Goal: Book appointment/travel/reservation

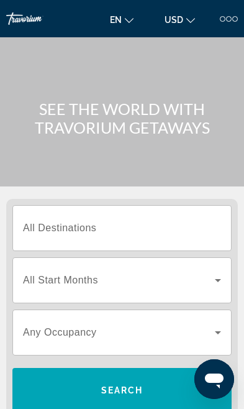
click at [40, 224] on span "All Destinations" at bounding box center [59, 227] width 73 height 11
click at [40, 224] on input "Destination All Destinations" at bounding box center [122, 228] width 198 height 15
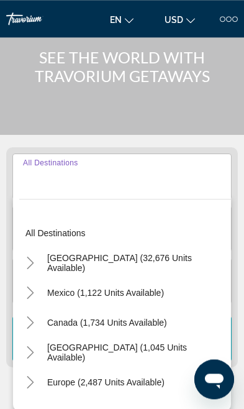
scroll to position [155, 0]
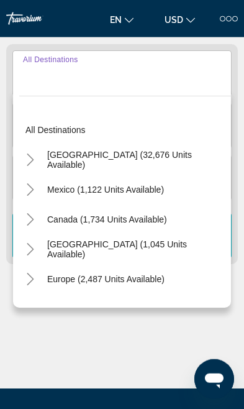
click at [31, 156] on icon "Toggle United States (32,676 units available)" at bounding box center [30, 159] width 7 height 12
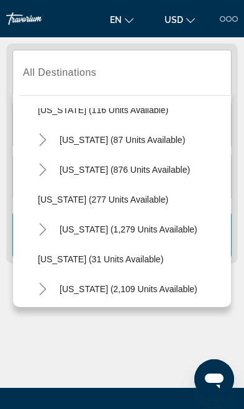
scroll to position [767, 0]
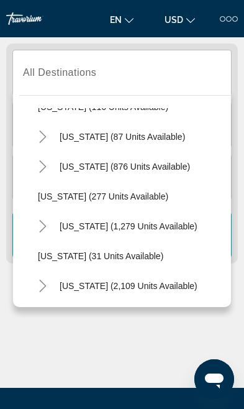
click at [47, 232] on icon "Toggle Pennsylvania (1,279 units available)" at bounding box center [43, 226] width 12 height 12
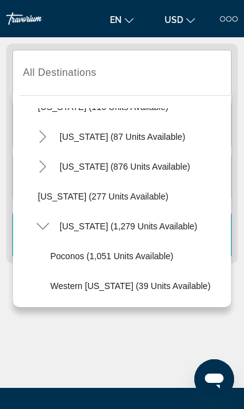
click at [97, 229] on span "[US_STATE] (1,279 units available)" at bounding box center [129, 226] width 138 height 10
type input "**********"
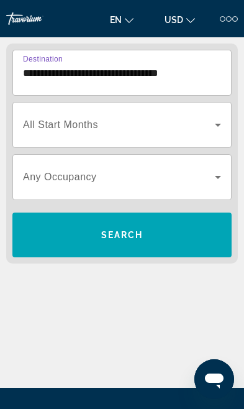
click at [88, 128] on span "All Start Months" at bounding box center [60, 124] width 75 height 11
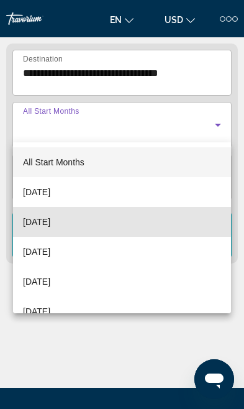
click at [50, 221] on span "[DATE]" at bounding box center [36, 221] width 27 height 15
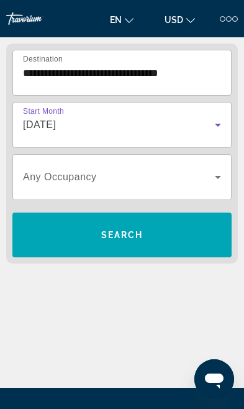
click at [122, 121] on div "[DATE]" at bounding box center [119, 124] width 192 height 15
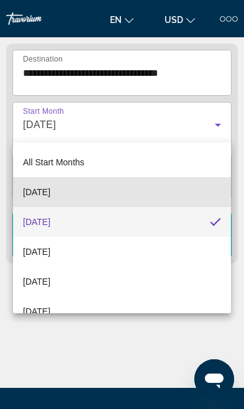
click at [50, 192] on span "[DATE]" at bounding box center [36, 191] width 27 height 15
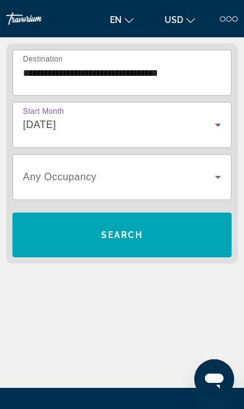
click at [158, 235] on span "Search widget" at bounding box center [121, 235] width 219 height 30
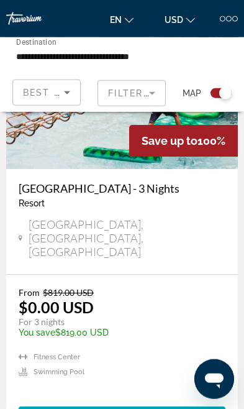
scroll to position [453, 0]
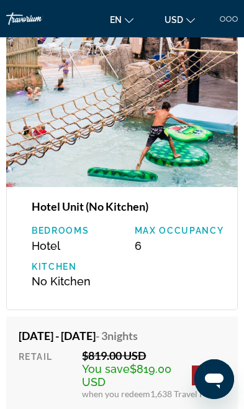
scroll to position [2092, 0]
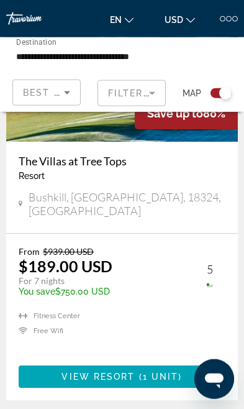
scroll to position [978, 0]
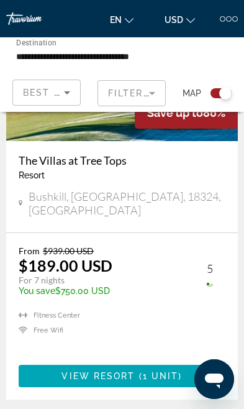
click at [132, 371] on span "View Resort" at bounding box center [97, 376] width 73 height 10
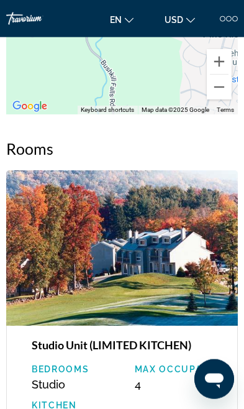
scroll to position [2599, 0]
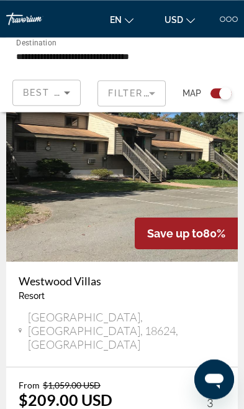
scroll to position [1344, 0]
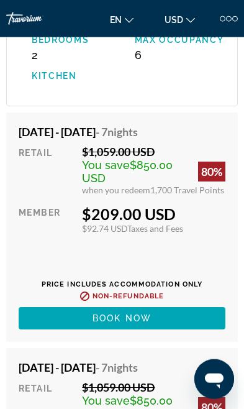
scroll to position [3250, 0]
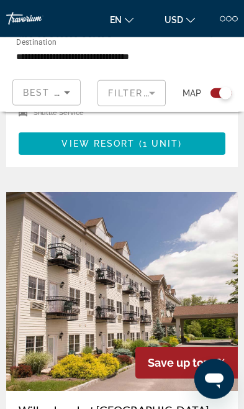
scroll to position [2237, 0]
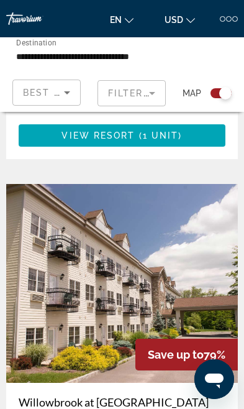
click at [88, 260] on img "Main content" at bounding box center [122, 283] width 232 height 199
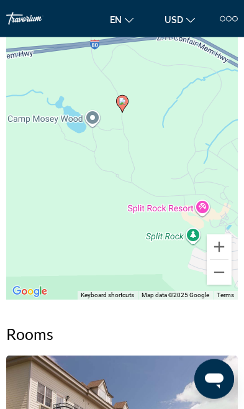
scroll to position [2937, 0]
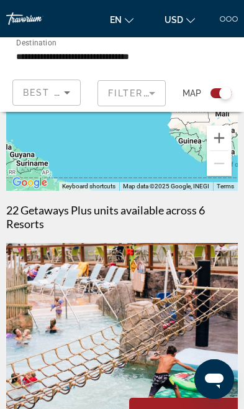
scroll to position [150, 0]
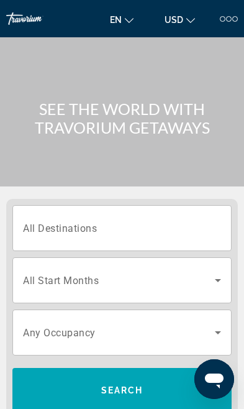
click at [161, 230] on input "Destination All Destinations" at bounding box center [122, 228] width 198 height 15
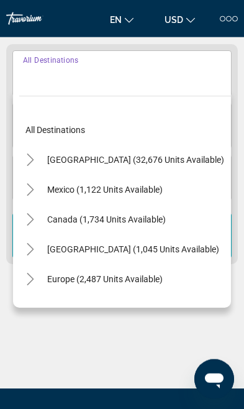
click at [36, 165] on icon "Toggle United States (32,676 units available)" at bounding box center [30, 159] width 12 height 12
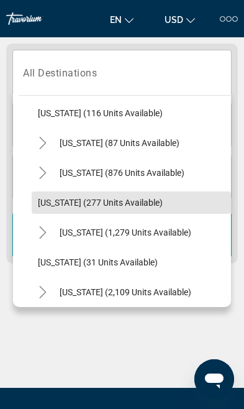
scroll to position [761, 0]
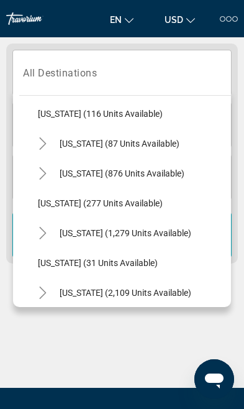
click at [91, 235] on span "[US_STATE] (1,279 units available)" at bounding box center [126, 233] width 132 height 10
type input "**********"
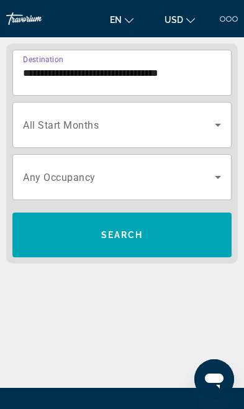
click at [212, 120] on icon "Search widget" at bounding box center [217, 124] width 15 height 15
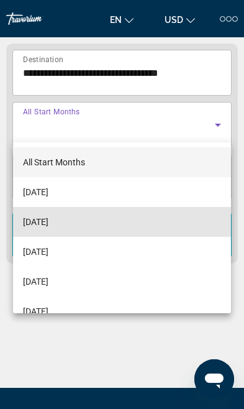
click at [48, 226] on span "[DATE]" at bounding box center [35, 221] width 25 height 15
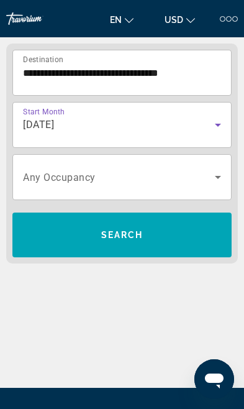
click at [165, 230] on span "Search widget" at bounding box center [121, 235] width 219 height 30
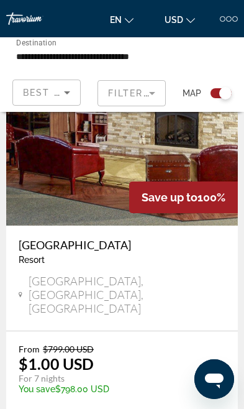
scroll to position [398, 0]
click at [146, 199] on span "Save up to" at bounding box center [170, 197] width 56 height 13
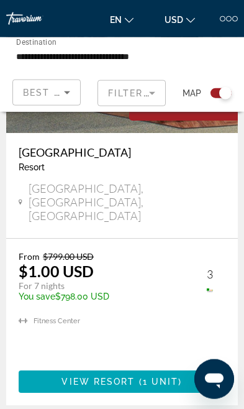
click at [158, 376] on span "1 unit" at bounding box center [161, 381] width 36 height 10
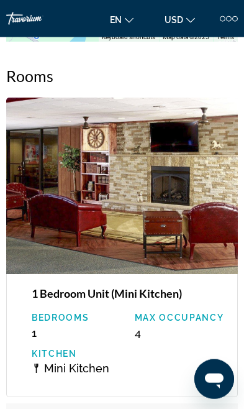
scroll to position [1870, 0]
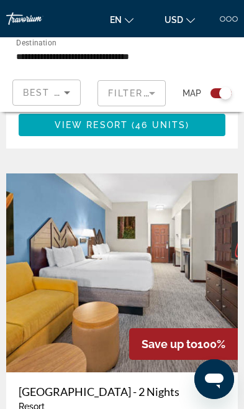
scroll to position [1242, 0]
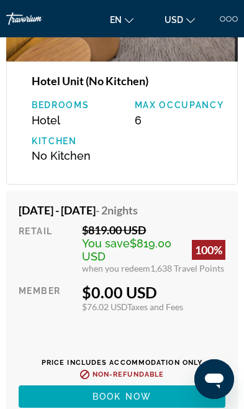
scroll to position [2214, 0]
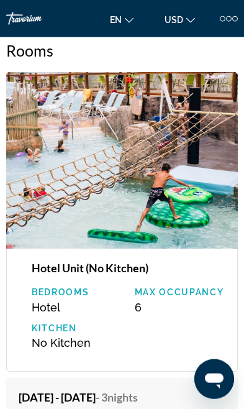
scroll to position [2030, 0]
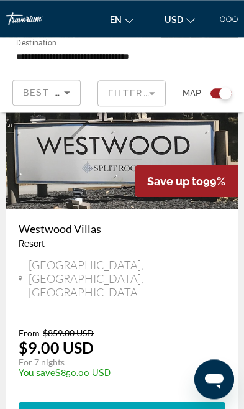
scroll to position [1898, 0]
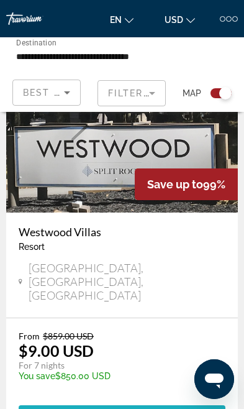
click at [176, 408] on span "1 unit" at bounding box center [161, 416] width 36 height 10
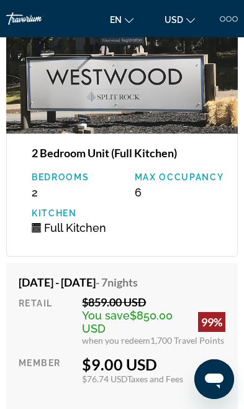
scroll to position [2148, 0]
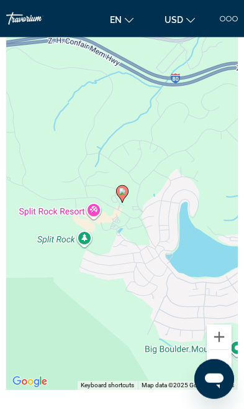
scroll to position [16, 0]
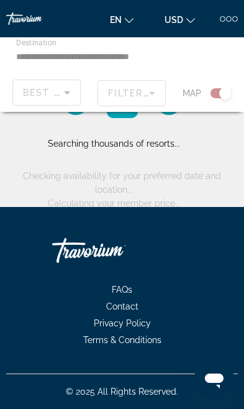
click at [188, 297] on ul "FAQs Contact Privacy Policy Terms & Conditions" at bounding box center [122, 314] width 232 height 67
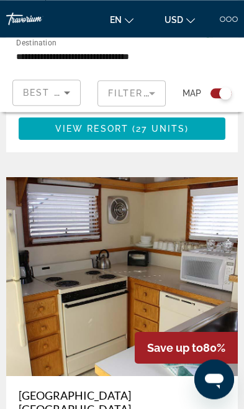
scroll to position [3687, 0]
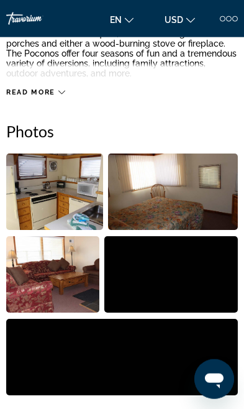
scroll to position [453, 0]
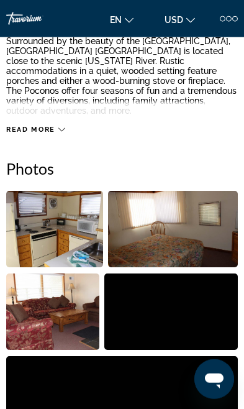
click at [232, 20] on div at bounding box center [229, 19] width 18 height 6
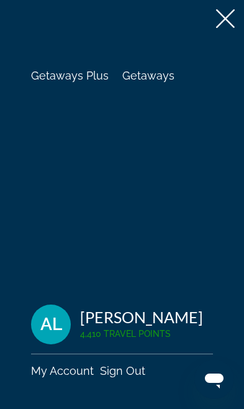
click at [149, 74] on span "Getaways" at bounding box center [148, 75] width 52 height 13
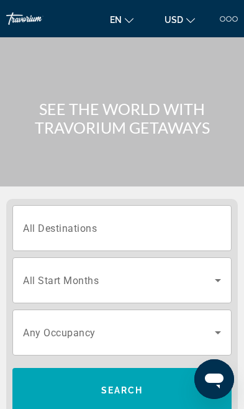
click at [99, 228] on input "Destination All Destinations" at bounding box center [122, 228] width 198 height 15
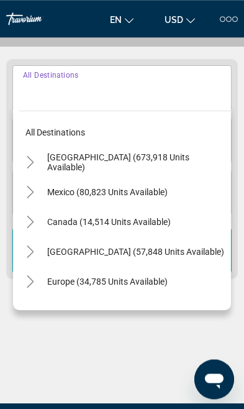
scroll to position [155, 0]
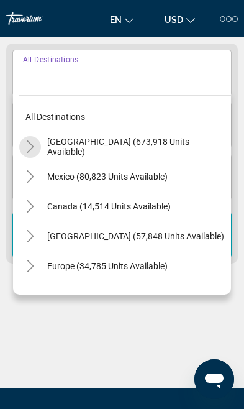
click at [41, 145] on span "Search widget" at bounding box center [136, 147] width 190 height 30
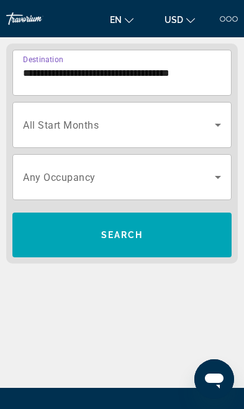
click at [149, 74] on input "**********" at bounding box center [122, 73] width 198 height 15
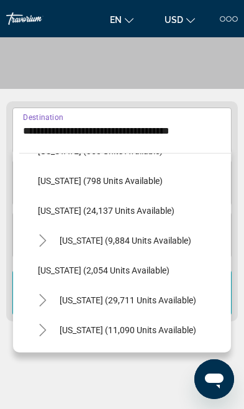
scroll to position [950, 0]
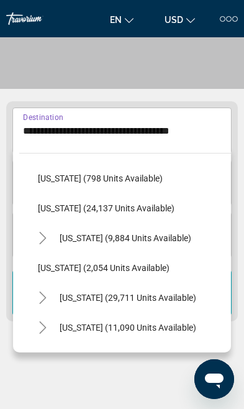
click at [89, 241] on span "[US_STATE] (9,884 units available)" at bounding box center [126, 238] width 132 height 10
type input "**********"
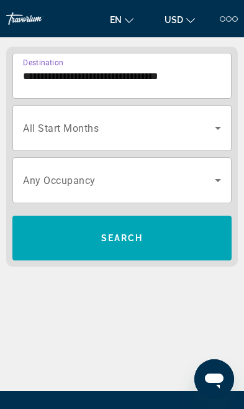
scroll to position [155, 0]
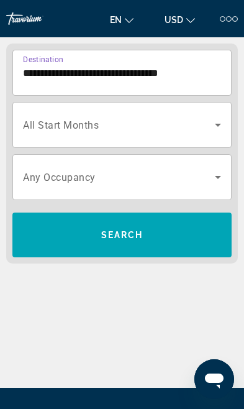
click at [214, 130] on icon "Search widget" at bounding box center [217, 124] width 15 height 15
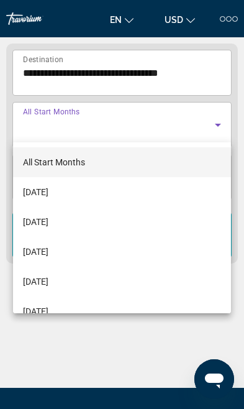
click at [48, 195] on span "[DATE]" at bounding box center [35, 191] width 25 height 15
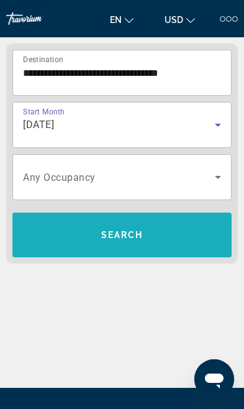
click at [187, 239] on span "Search widget" at bounding box center [121, 235] width 219 height 30
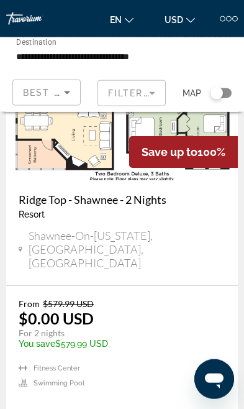
scroll to position [97, 0]
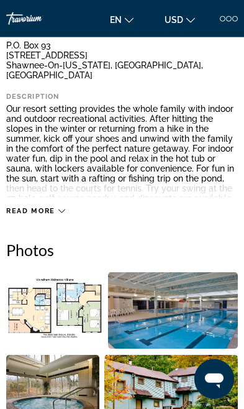
scroll to position [396, 0]
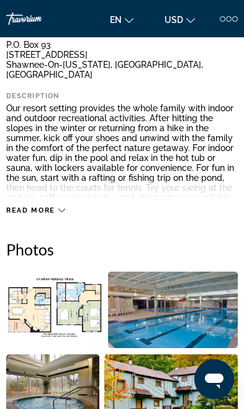
click at [197, 305] on img "Open full-screen image slider" at bounding box center [173, 309] width 130 height 76
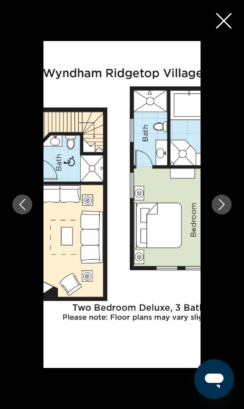
click at [215, 214] on button "Next image" at bounding box center [222, 204] width 20 height 20
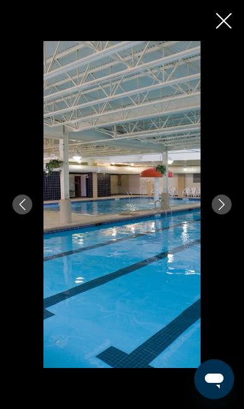
click at [219, 210] on icon "Next image" at bounding box center [221, 204] width 11 height 11
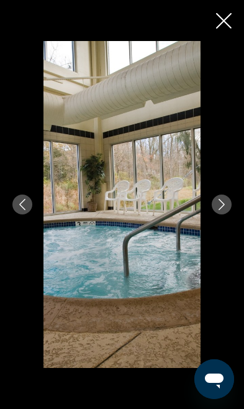
click at [224, 210] on icon "Next image" at bounding box center [222, 204] width 6 height 11
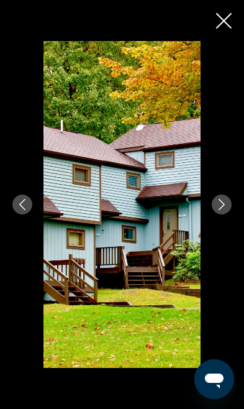
click at [216, 214] on button "Next image" at bounding box center [222, 204] width 20 height 20
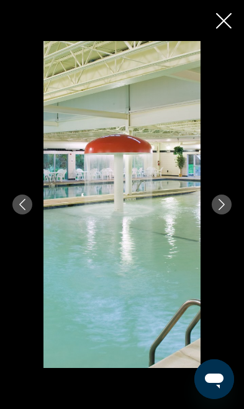
click at [219, 210] on icon "Next image" at bounding box center [222, 204] width 6 height 11
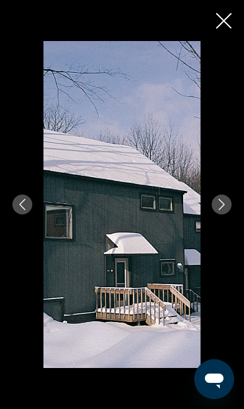
click at [216, 214] on button "Next image" at bounding box center [222, 204] width 20 height 20
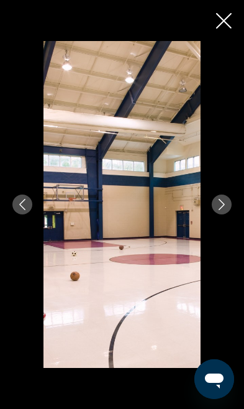
click at [221, 210] on icon "Next image" at bounding box center [221, 204] width 11 height 11
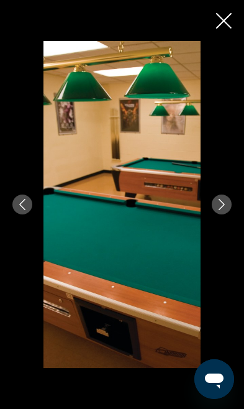
click at [219, 210] on icon "Next image" at bounding box center [221, 204] width 11 height 11
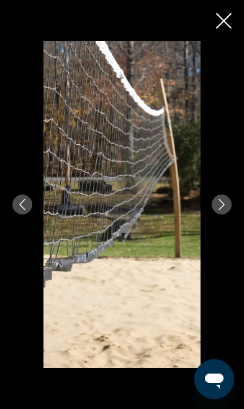
click at [226, 210] on icon "Next image" at bounding box center [221, 204] width 11 height 11
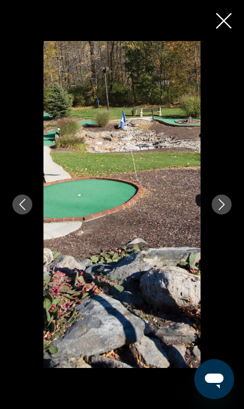
click at [223, 210] on icon "Next image" at bounding box center [221, 204] width 11 height 11
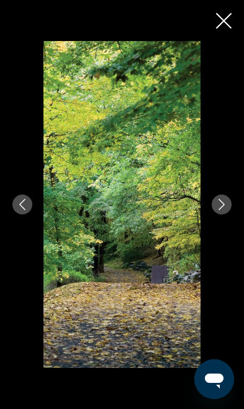
click at [218, 214] on button "Next image" at bounding box center [222, 204] width 20 height 20
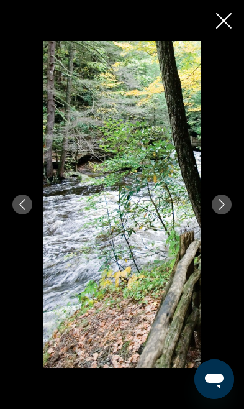
click at [220, 210] on icon "Next image" at bounding box center [221, 204] width 11 height 11
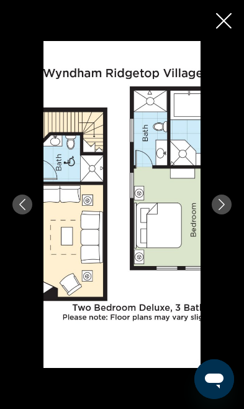
click at [220, 210] on icon "Next image" at bounding box center [221, 204] width 11 height 11
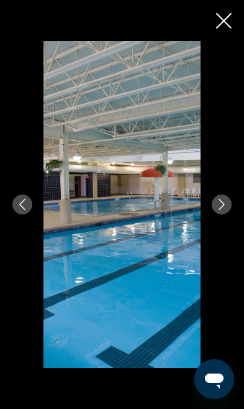
click at [224, 22] on icon "Close slideshow" at bounding box center [224, 21] width 16 height 16
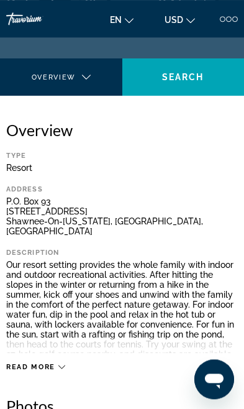
click at [58, 363] on icon "Main content" at bounding box center [61, 366] width 7 height 7
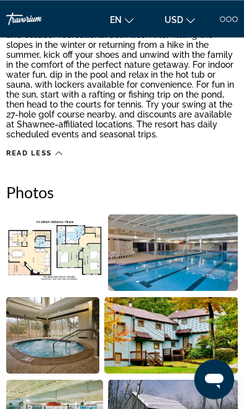
click at [76, 252] on img "Open full-screen image slider" at bounding box center [54, 252] width 97 height 76
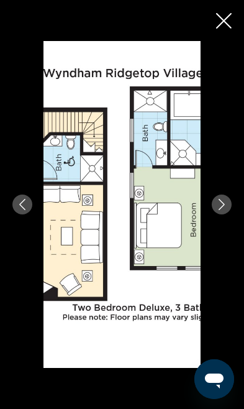
click at [227, 210] on icon "Next image" at bounding box center [221, 204] width 11 height 11
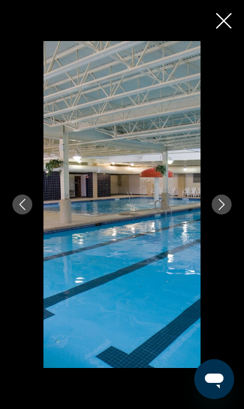
click at [29, 214] on button "Previous image" at bounding box center [22, 204] width 20 height 20
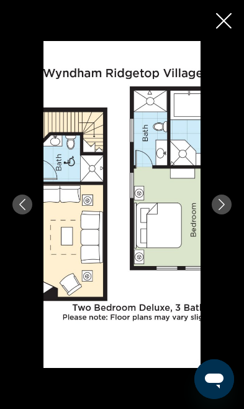
scroll to position [821, 0]
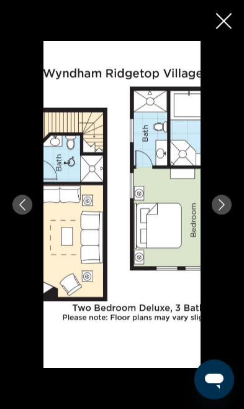
click at [226, 29] on button "Close slideshow" at bounding box center [224, 21] width 16 height 19
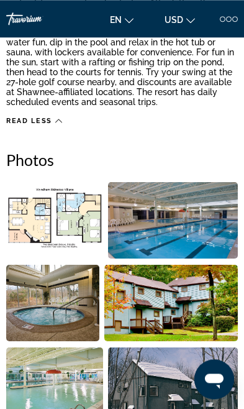
scroll to position [512, 0]
click at [68, 218] on img "Open full-screen image slider" at bounding box center [54, 220] width 97 height 76
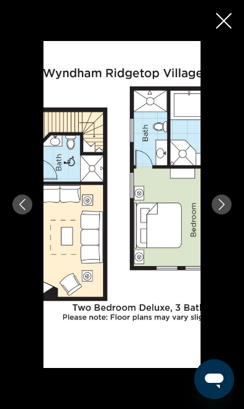
click at [119, 287] on img "Main content" at bounding box center [121, 204] width 157 height 327
click at [215, 199] on button "Next image" at bounding box center [222, 204] width 20 height 20
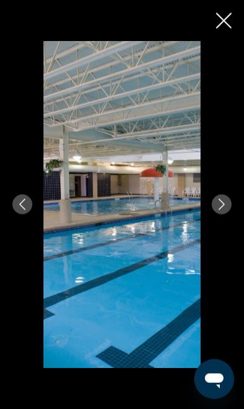
scroll to position [408, 0]
click at [222, 23] on icon "Close slideshow" at bounding box center [224, 21] width 16 height 16
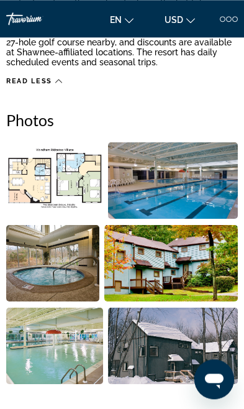
scroll to position [548, 0]
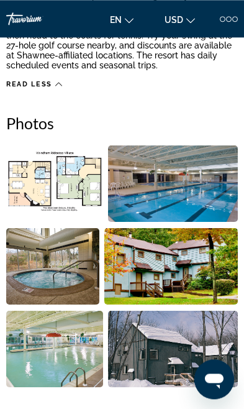
click at [211, 184] on img "Open full-screen image slider" at bounding box center [173, 183] width 130 height 76
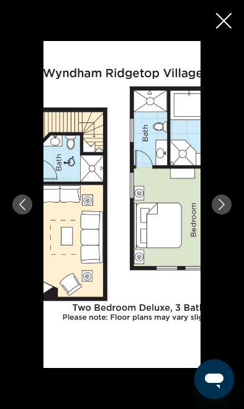
click at [230, 27] on icon "Close slideshow" at bounding box center [224, 21] width 16 height 16
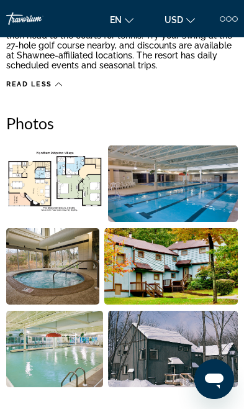
click at [186, 355] on img "Open full-screen image slider" at bounding box center [173, 348] width 130 height 76
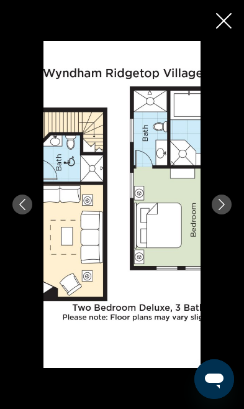
click at [222, 206] on icon "Next image" at bounding box center [221, 204] width 11 height 11
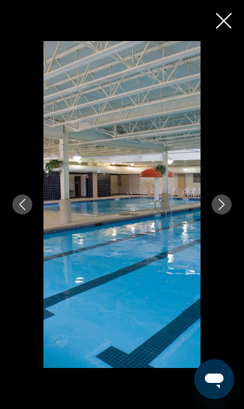
click at [214, 211] on div "prev next" at bounding box center [122, 204] width 244 height 327
click at [219, 199] on icon "Next image" at bounding box center [221, 204] width 11 height 11
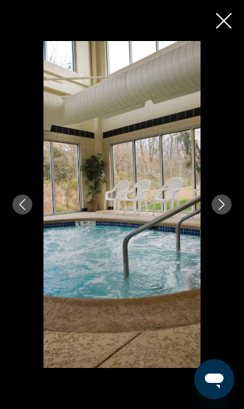
click at [220, 204] on icon "Next image" at bounding box center [221, 204] width 11 height 11
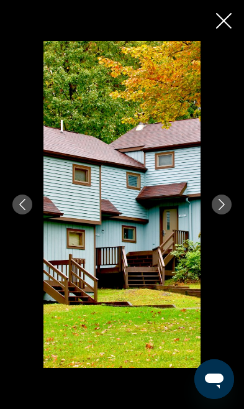
click at [220, 204] on icon "Next image" at bounding box center [221, 204] width 11 height 11
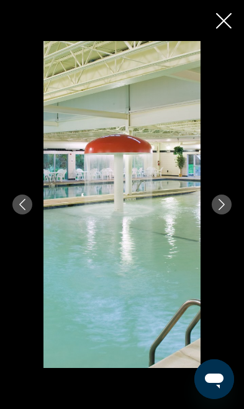
click at [223, 204] on icon "Next image" at bounding box center [221, 204] width 11 height 11
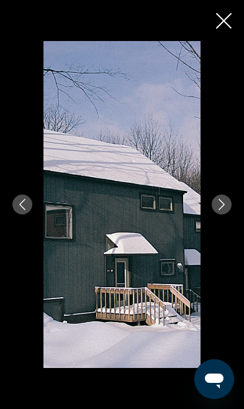
click at [226, 21] on icon "Close slideshow" at bounding box center [224, 21] width 16 height 16
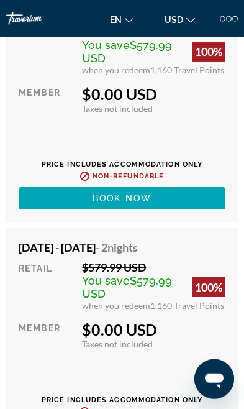
scroll to position [3289, 0]
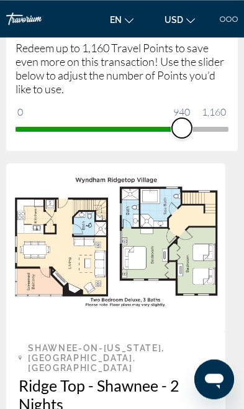
scroll to position [183, 0]
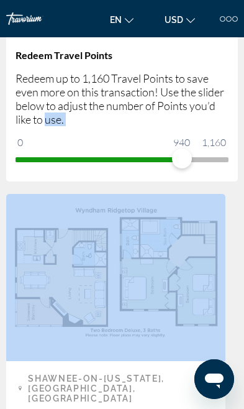
click at [172, 342] on img "Main content" at bounding box center [115, 277] width 219 height 167
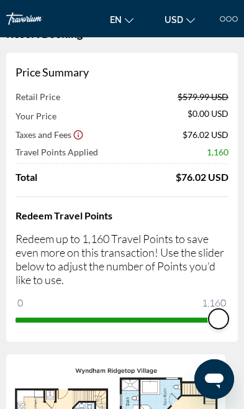
scroll to position [0, 0]
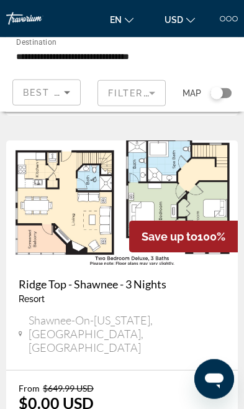
scroll to position [465, 0]
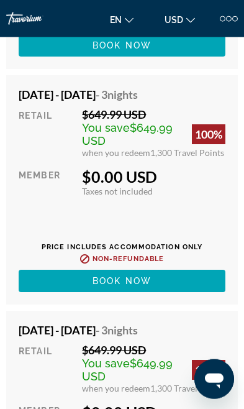
scroll to position [5768, 0]
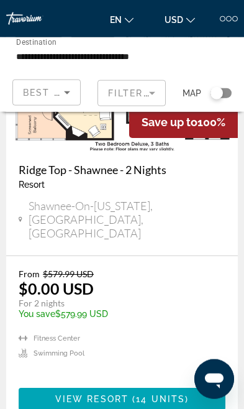
scroll to position [123, 0]
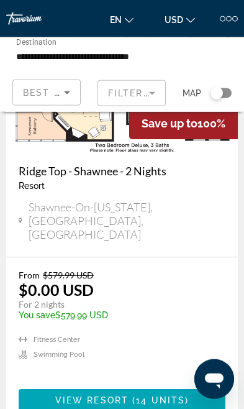
click at [140, 395] on span "14 units" at bounding box center [160, 400] width 49 height 10
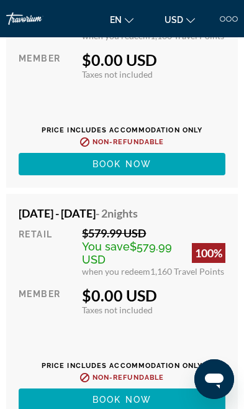
scroll to position [3293, 0]
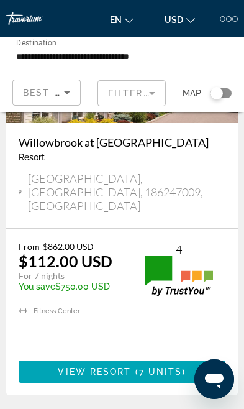
scroll to position [4414, 0]
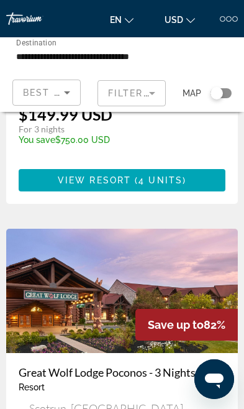
scroll to position [1169, 0]
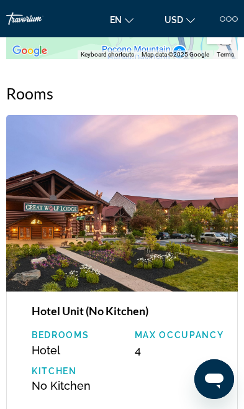
scroll to position [1831, 0]
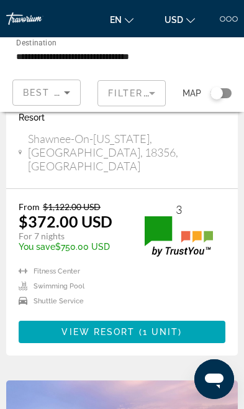
scroll to position [3117, 0]
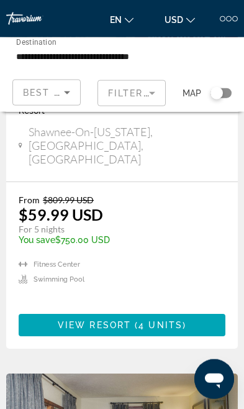
scroll to position [3622, 0]
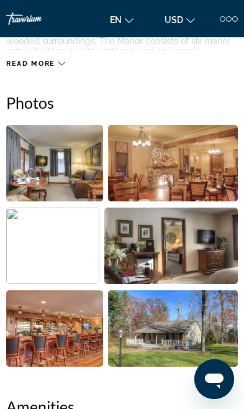
scroll to position [510, 0]
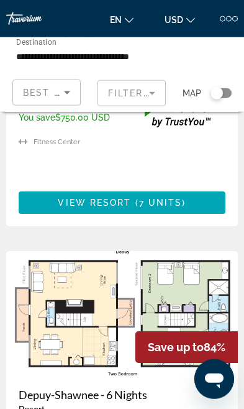
scroll to position [4596, 0]
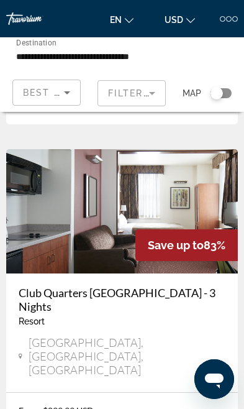
scroll to position [861, 0]
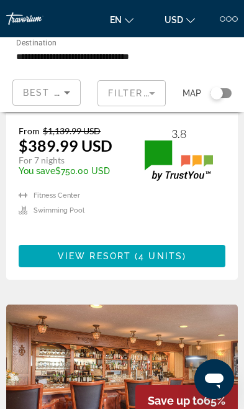
scroll to position [4354, 0]
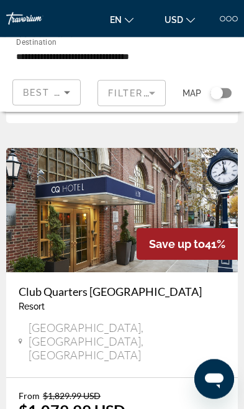
scroll to position [2090, 0]
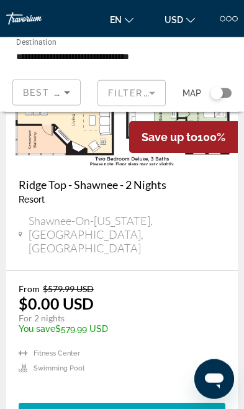
scroll to position [85, 0]
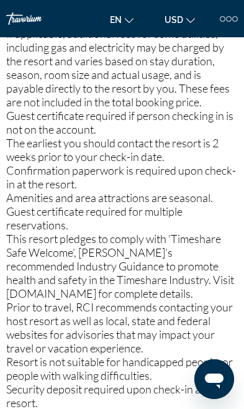
scroll to position [1772, 0]
